Goal: Transaction & Acquisition: Purchase product/service

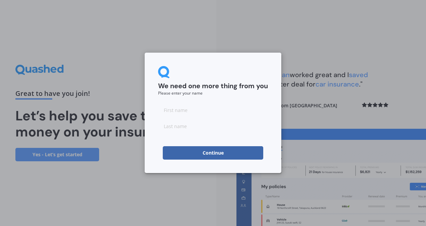
click at [207, 110] on input at bounding box center [213, 109] width 110 height 13
type input "Gra"
type input "Soup"
click at [220, 152] on button "Continue" at bounding box center [213, 152] width 100 height 13
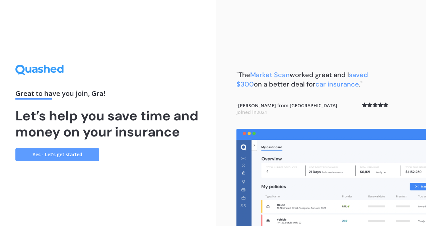
click at [60, 155] on link "Yes - Let’s get started" at bounding box center [57, 154] width 84 height 13
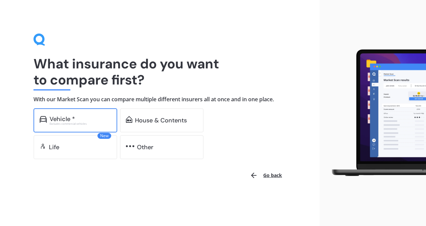
click at [74, 122] on div "Excludes commercial vehicles" at bounding box center [81, 123] width 62 height 3
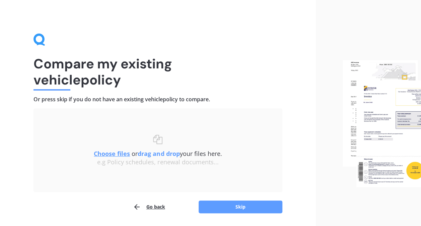
scroll to position [21, 0]
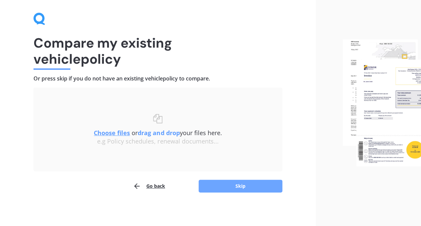
click at [247, 183] on button "Skip" at bounding box center [240, 185] width 84 height 13
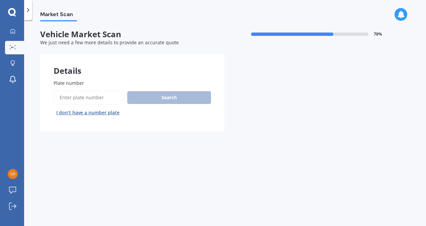
click at [84, 95] on input "Plate number" at bounding box center [89, 97] width 71 height 14
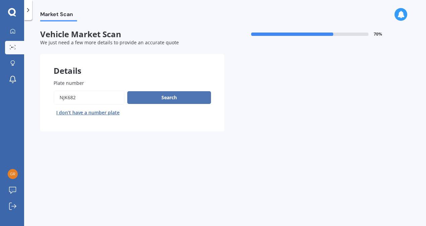
type input "njk682"
click at [161, 100] on button "Search" at bounding box center [169, 97] width 84 height 13
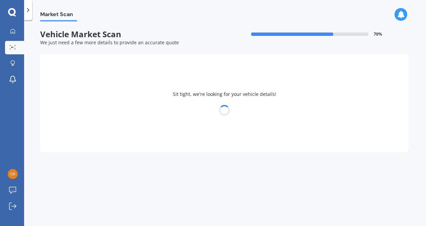
select select "TOYOTA"
select select "PRIUS"
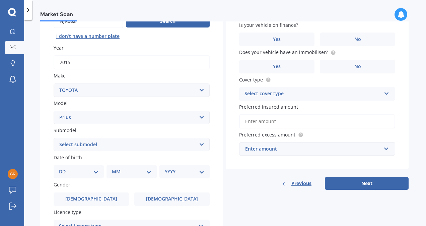
scroll to position [77, 0]
click at [163, 144] on select "Select submodel (All other) Hybrid" at bounding box center [132, 143] width 156 height 13
select select "HYBRID"
click at [54, 138] on select "Select submodel (All other) Hybrid" at bounding box center [132, 143] width 156 height 13
click at [88, 170] on select "DD 01 02 03 04 05 06 07 08 09 10 11 12 13 14 15 16 17 18 19 20 21 22 23 24 25 2…" at bounding box center [78, 170] width 39 height 7
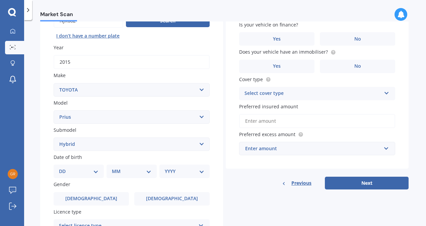
select select "20"
click at [64, 168] on select "DD 01 02 03 04 05 06 07 08 09 10 11 12 13 14 15 16 17 18 19 20 21 22 23 24 25 2…" at bounding box center [78, 170] width 39 height 7
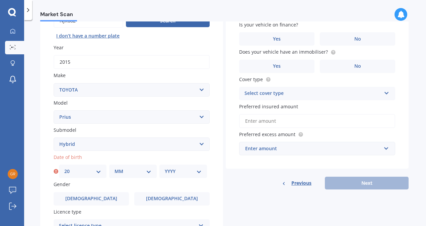
click at [117, 172] on select "MM 01 02 03 04 05 06 07 08 09 10 11 12" at bounding box center [132, 170] width 37 height 7
select select "11"
click at [114, 168] on select "MM 01 02 03 04 05 06 07 08 09 10 11 12" at bounding box center [132, 170] width 37 height 7
click at [191, 175] on select "YYYY 2025 2024 2023 2022 2021 2020 2019 2018 2017 2016 2015 2014 2013 2012 2011…" at bounding box center [183, 170] width 37 height 7
select select "1993"
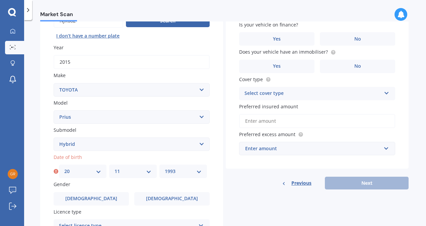
click at [165, 168] on select "YYYY 2025 2024 2023 2022 2021 2020 2019 2018 2017 2016 2015 2014 2013 2012 2011…" at bounding box center [183, 170] width 37 height 7
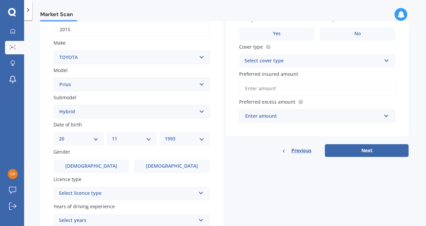
scroll to position [109, 0]
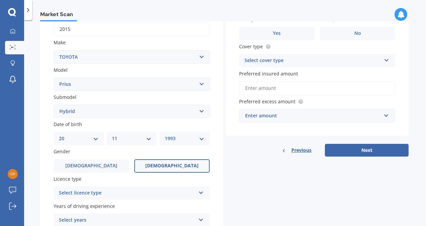
click at [161, 167] on label "[DEMOGRAPHIC_DATA]" at bounding box center [171, 165] width 75 height 13
click at [0, 0] on input "[DEMOGRAPHIC_DATA]" at bounding box center [0, 0] width 0 height 0
click at [144, 187] on div "Select licence type NZ Full NZ Restricted NZ Learners [GEOGRAPHIC_DATA] [GEOGRA…" at bounding box center [132, 192] width 156 height 13
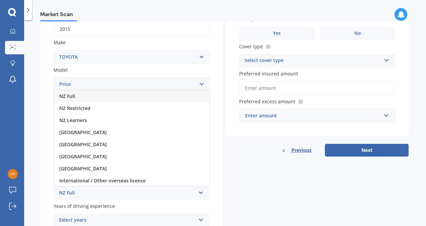
drag, startPoint x: 133, startPoint y: 96, endPoint x: 128, endPoint y: 97, distance: 5.4
click at [128, 97] on div "NZ Full" at bounding box center [131, 96] width 155 height 12
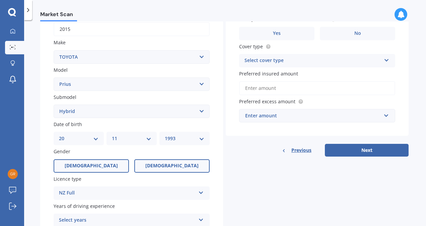
scroll to position [169, 0]
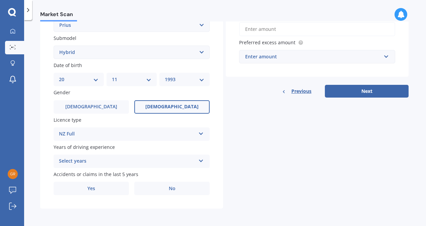
click at [101, 157] on div "Select years" at bounding box center [127, 161] width 137 height 8
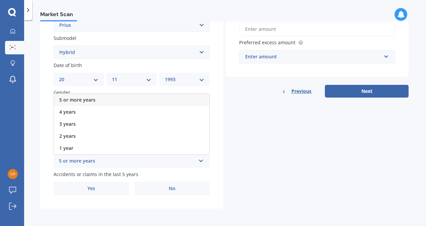
click at [87, 104] on div "5 or more years" at bounding box center [131, 100] width 155 height 12
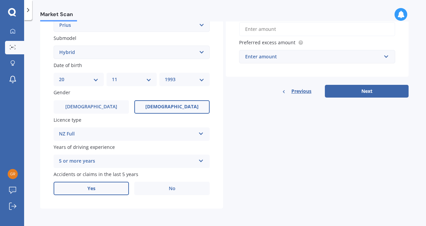
click at [101, 188] on label "Yes" at bounding box center [91, 187] width 75 height 13
click at [0, 0] on input "Yes" at bounding box center [0, 0] width 0 height 0
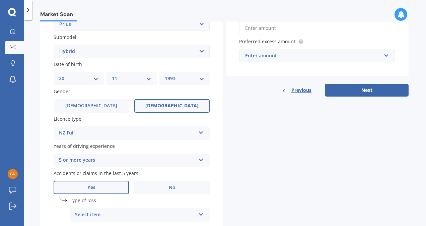
scroll to position [242, 0]
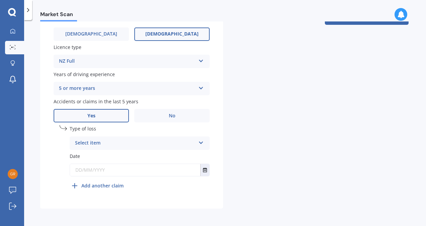
click at [150, 141] on div "Select item" at bounding box center [135, 143] width 120 height 8
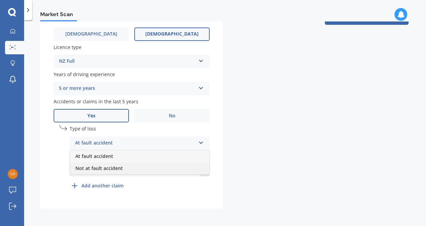
click at [116, 167] on span "Not at fault accident" at bounding box center [99, 168] width 48 height 6
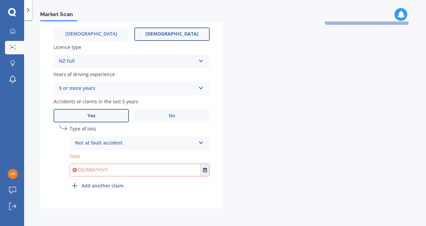
click at [110, 168] on input "text" at bounding box center [135, 170] width 130 height 12
type input "0"
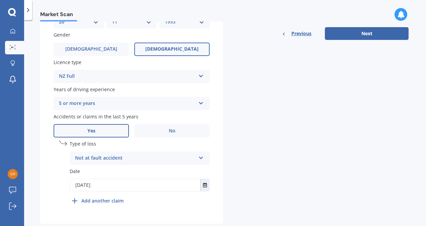
scroll to position [229, 0]
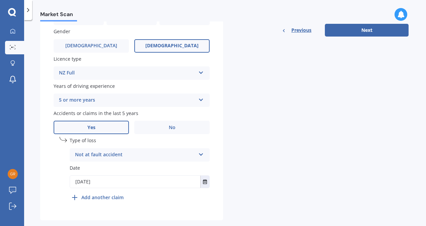
click at [87, 181] on input "[DATE]" at bounding box center [135, 181] width 130 height 12
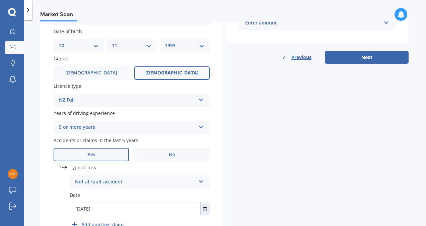
scroll to position [242, 0]
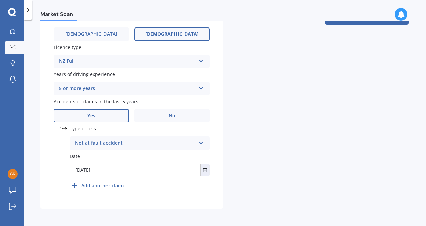
click at [107, 170] on input "[DATE]" at bounding box center [135, 170] width 130 height 12
type input "[DATE]"
click at [115, 185] on b "Add another claim" at bounding box center [102, 185] width 42 height 7
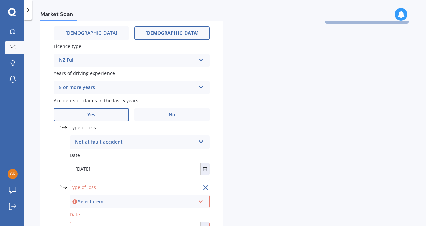
scroll to position [301, 0]
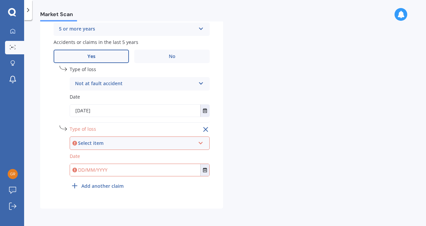
click at [108, 144] on div "Select item" at bounding box center [136, 142] width 117 height 7
click at [131, 156] on div "At fault accident" at bounding box center [139, 156] width 139 height 12
click at [108, 172] on input "text" at bounding box center [135, 170] width 130 height 12
type input "[DATE]"
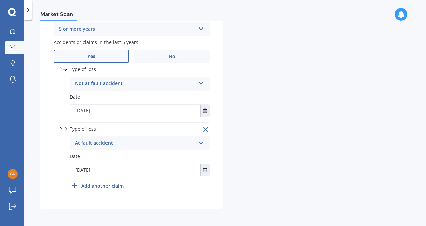
click at [108, 185] on b "Add another claim" at bounding box center [102, 185] width 42 height 7
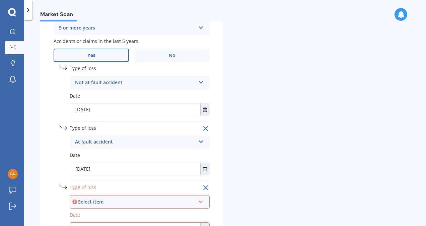
click at [99, 203] on div "Select item" at bounding box center [136, 201] width 117 height 7
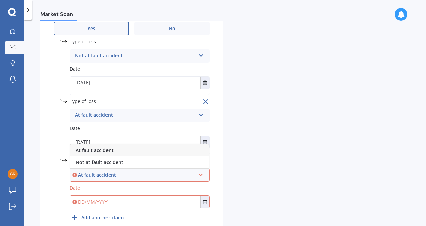
scroll to position [329, 0]
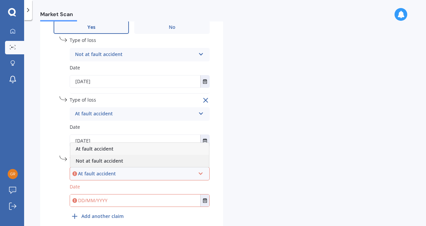
click at [102, 163] on span "Not at fault accident" at bounding box center [100, 160] width 48 height 6
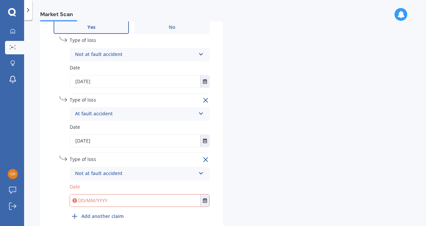
click at [103, 173] on div "Not at fault accident" at bounding box center [135, 173] width 120 height 8
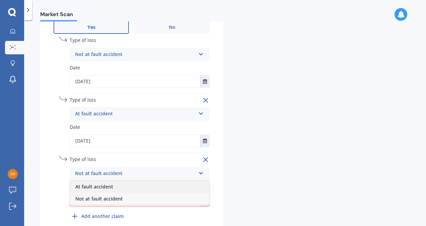
click at [104, 191] on div "At fault accident" at bounding box center [139, 186] width 139 height 12
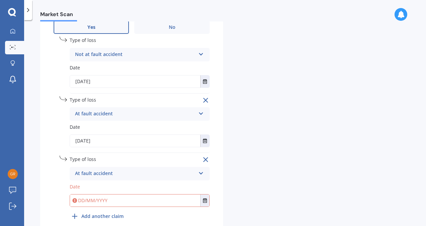
scroll to position [360, 0]
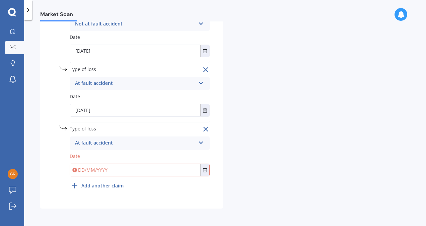
click at [99, 170] on input "text" at bounding box center [135, 170] width 130 height 12
type input "2"
type input "[DATE]"
click at [91, 185] on b "Add another claim" at bounding box center [102, 185] width 42 height 7
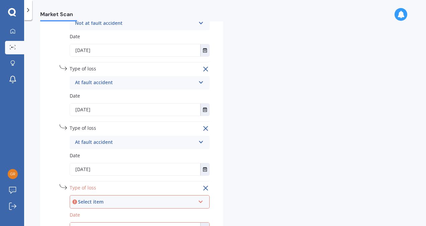
click at [91, 196] on div "Select item At fault accident Not at fault accident" at bounding box center [140, 201] width 140 height 13
click at [104, 177] on span "At fault accident" at bounding box center [95, 176] width 38 height 6
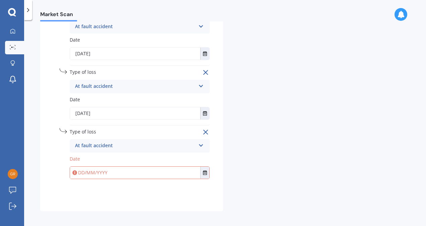
click at [101, 176] on input "text" at bounding box center [135, 172] width 130 height 12
click at [101, 176] on input "[DATE]" at bounding box center [135, 172] width 130 height 12
type input "[DATE]"
click at [144, 188] on div "undefined 4 Remove Type of loss At fault accident At fault accident Not at faul…" at bounding box center [140, 161] width 140 height 67
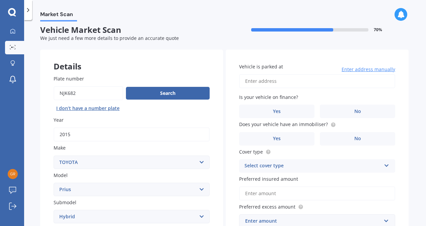
scroll to position [3, 0]
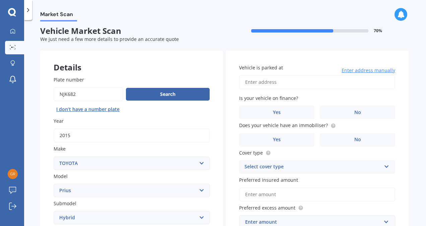
click at [333, 88] on input "Vehicle is parked at" at bounding box center [317, 82] width 156 height 14
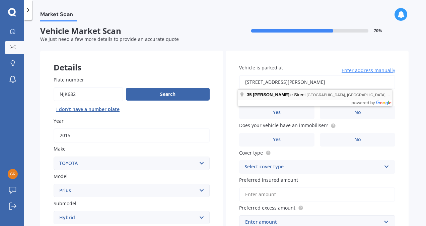
type input "[STREET_ADDRESS][PERSON_NAME]"
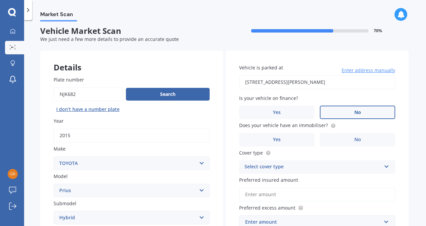
click at [323, 109] on label "No" at bounding box center [357, 111] width 75 height 13
click at [0, 0] on input "No" at bounding box center [0, 0] width 0 height 0
click at [335, 141] on label "No" at bounding box center [357, 139] width 75 height 13
click at [0, 0] on input "No" at bounding box center [0, 0] width 0 height 0
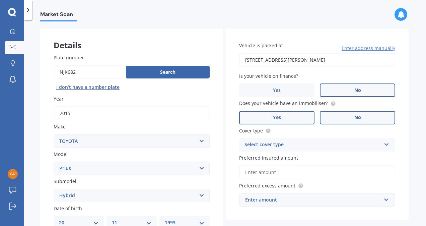
click at [306, 113] on label "Yes" at bounding box center [276, 117] width 75 height 13
click at [0, 0] on input "Yes" at bounding box center [0, 0] width 0 height 0
click at [286, 151] on div "Select cover type Comprehensive Third Party, Fire & Theft Third Party" at bounding box center [317, 144] width 156 height 13
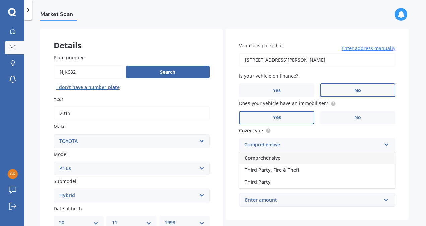
click at [278, 158] on span "Comprehensive" at bounding box center [262, 157] width 35 height 6
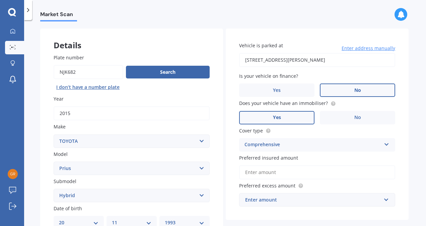
click at [275, 171] on input "Preferred insured amount" at bounding box center [317, 172] width 156 height 14
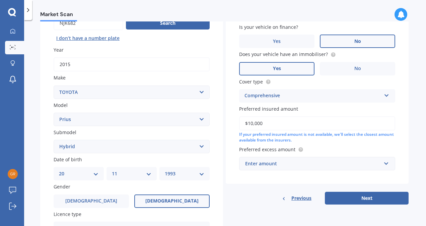
type input "$10,000"
click at [286, 166] on div "Enter amount" at bounding box center [313, 163] width 136 height 7
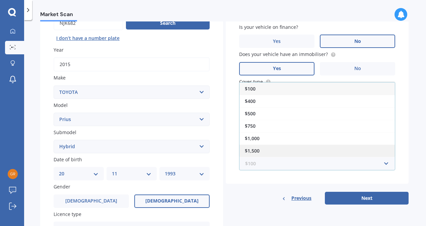
scroll to position [11, 0]
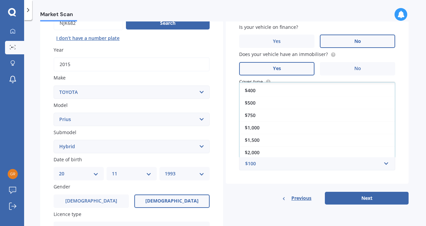
click at [275, 182] on div "Vehicle is parked at [STREET_ADDRESS][PERSON_NAME] Enter address manually Is yo…" at bounding box center [317, 82] width 183 height 204
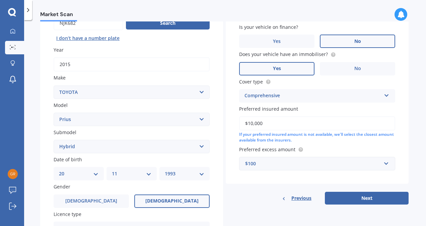
click at [279, 163] on div "$100" at bounding box center [313, 163] width 136 height 7
click at [265, 179] on div "Vehicle is parked at [STREET_ADDRESS][PERSON_NAME] Enter address manually Is yo…" at bounding box center [317, 82] width 183 height 204
click at [269, 165] on div "$100" at bounding box center [313, 163] width 136 height 7
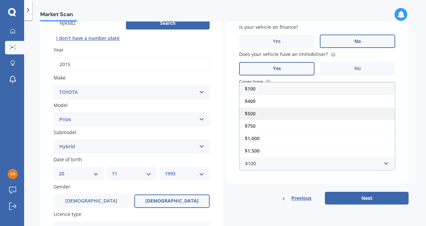
click at [264, 108] on div "$500" at bounding box center [316, 113] width 155 height 12
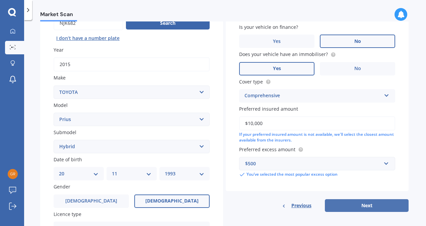
click at [355, 205] on button "Next" at bounding box center [367, 205] width 84 height 13
select select "20"
select select "11"
select select "1993"
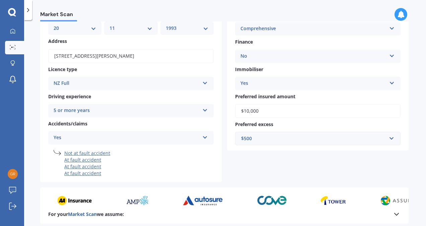
scroll to position [152, 0]
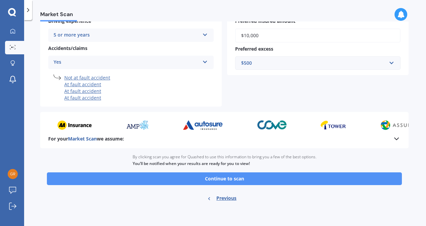
click at [246, 184] on button "Continue to scan" at bounding box center [224, 178] width 355 height 13
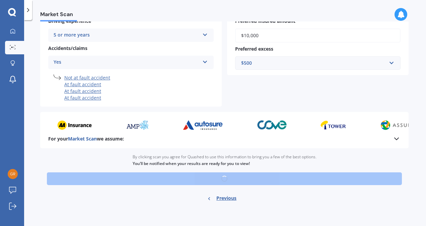
scroll to position [3, 0]
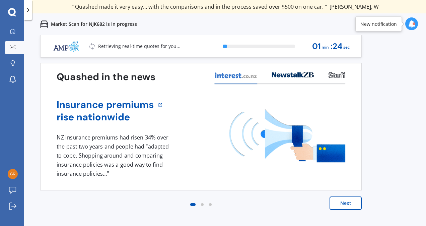
click at [353, 206] on button "Next" at bounding box center [345, 202] width 32 height 13
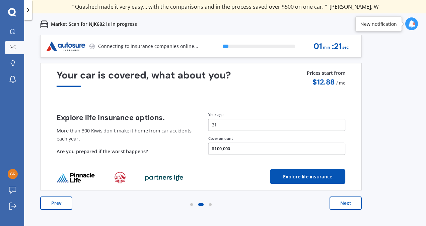
click at [353, 206] on button "Next" at bounding box center [345, 202] width 32 height 13
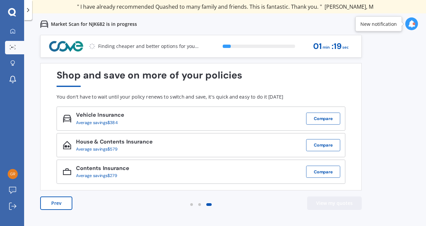
click at [353, 206] on button "View my quotes" at bounding box center [334, 202] width 55 height 13
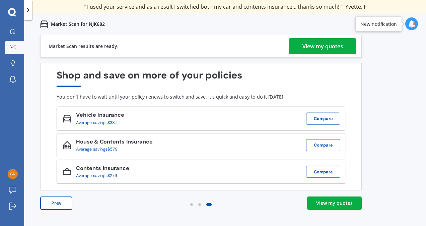
click at [330, 46] on div "View my quotes" at bounding box center [322, 46] width 40 height 16
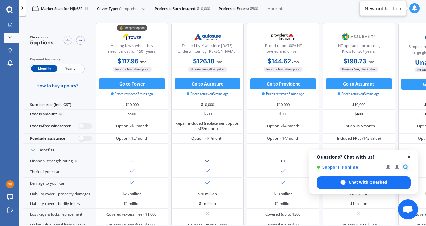
click at [409, 156] on span "Close chat" at bounding box center [409, 157] width 8 height 8
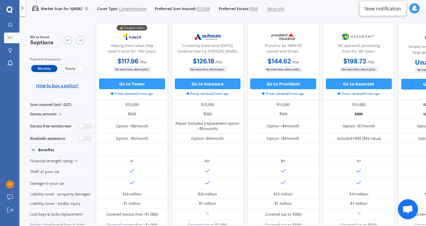
click at [69, 65] on span "Yearly" at bounding box center [70, 68] width 26 height 7
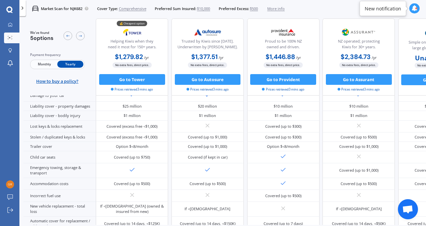
scroll to position [110, 0]
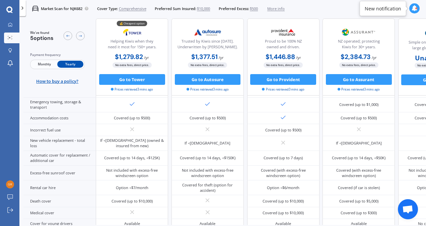
click at [86, 86] on div "We've found 5 options Payment frequency Monthly Yearly How to buy a policy?" at bounding box center [59, 56] width 72 height 77
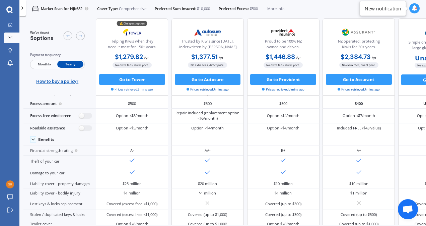
scroll to position [0, 0]
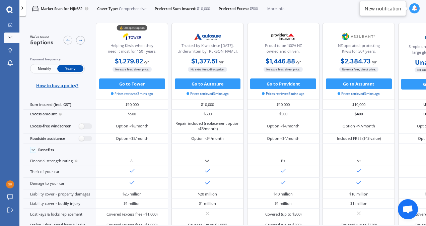
click at [282, 9] on span "More info" at bounding box center [275, 8] width 17 height 5
